Goal: Task Accomplishment & Management: Complete application form

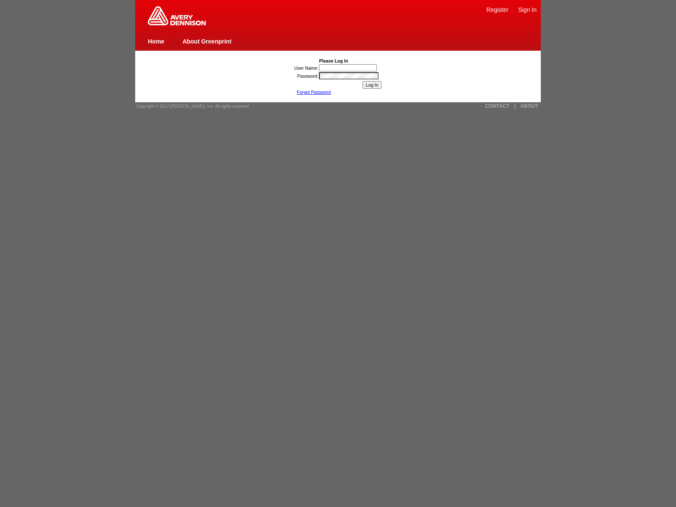
click at [348, 68] on input "User Name:" at bounding box center [348, 67] width 58 height 7
click at [497, 9] on link "Register" at bounding box center [497, 9] width 22 height 7
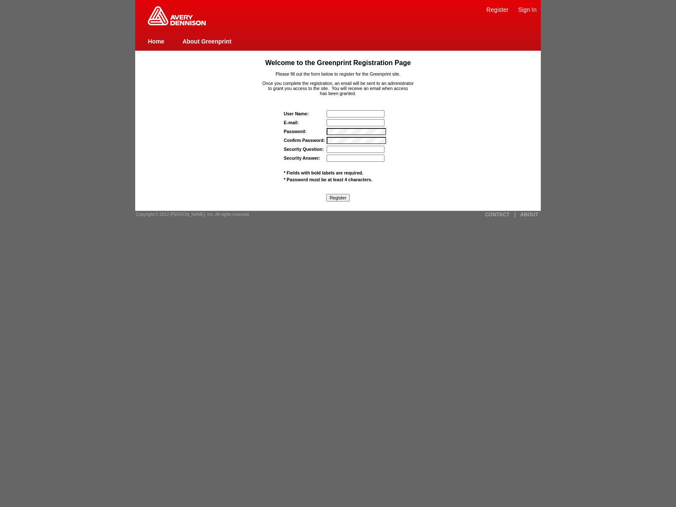
click at [207, 41] on link "About Greenprint" at bounding box center [206, 41] width 49 height 7
